Goal: Information Seeking & Learning: Get advice/opinions

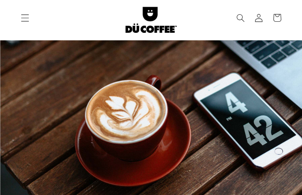
type input "JdqSKQarnspw"
type input "ovipagufa887@gmail.com"
type input "5406038571"
